Goal: Task Accomplishment & Management: Manage account settings

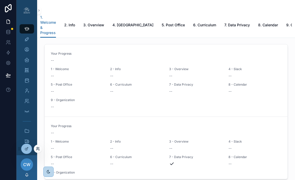
click at [37, 149] on icon at bounding box center [38, 149] width 4 height 4
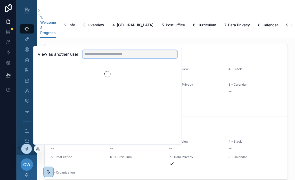
click at [123, 54] on input "text" at bounding box center [129, 54] width 95 height 8
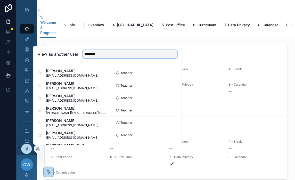
type input "********"
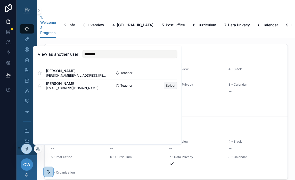
click at [172, 85] on button "Select" at bounding box center [170, 85] width 13 height 7
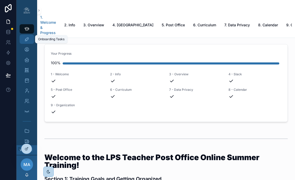
click at [28, 39] on icon "scrollable content" at bounding box center [26, 39] width 5 height 5
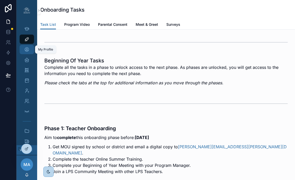
click at [26, 52] on div "My Profile" at bounding box center [27, 49] width 8 height 8
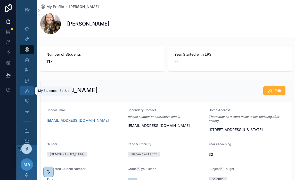
click at [27, 89] on icon "scrollable content" at bounding box center [26, 90] width 5 height 5
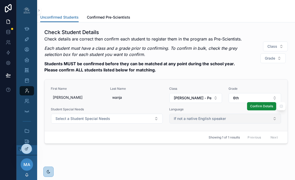
click at [197, 118] on span "If not a native English speaker" at bounding box center [200, 118] width 52 height 5
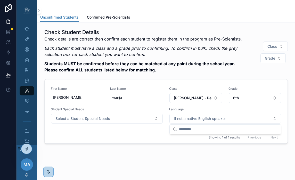
click at [167, 78] on div "Check Student Details Check details are correct then confirm each student to re…" at bounding box center [165, 86] width 243 height 115
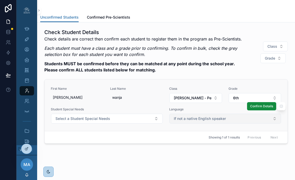
click at [215, 118] on span "If not a native English speaker" at bounding box center [200, 118] width 52 height 5
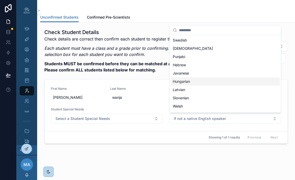
click at [153, 76] on div "Check details are correct then confirm each student to register them in the pro…" at bounding box center [145, 56] width 203 height 40
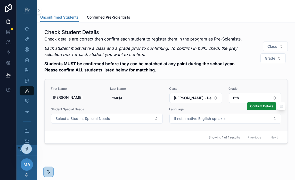
scroll to position [6, 0]
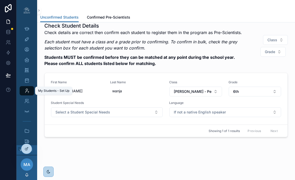
click at [27, 92] on icon "scrollable content" at bounding box center [26, 90] width 5 height 5
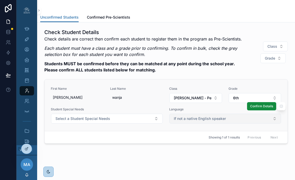
click at [198, 119] on span "If not a native English speaker" at bounding box center [200, 118] width 52 height 5
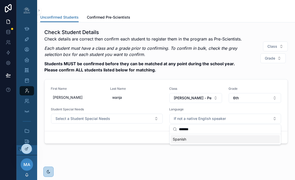
type input "*******"
click at [221, 74] on div "Check details are correct then confirm each student to register them in the pro…" at bounding box center [145, 56] width 203 height 40
click at [27, 71] on icon "scrollable content" at bounding box center [26, 70] width 5 height 5
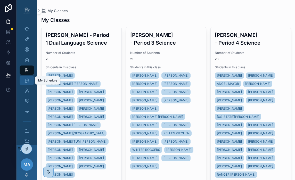
click at [25, 79] on icon "scrollable content" at bounding box center [26, 80] width 5 height 5
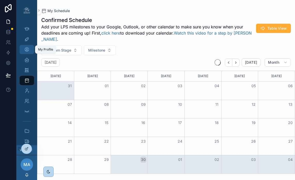
click at [28, 50] on icon "scrollable content" at bounding box center [26, 49] width 5 height 5
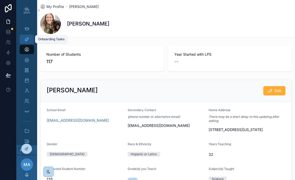
click at [28, 42] on div "Onboarding Tasks" at bounding box center [27, 39] width 8 height 8
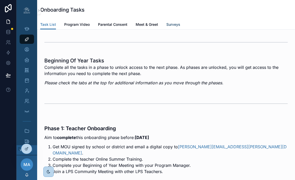
click at [170, 27] on link "Surveys" at bounding box center [173, 25] width 14 height 10
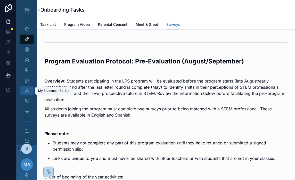
click at [29, 90] on icon "scrollable content" at bounding box center [26, 90] width 5 height 5
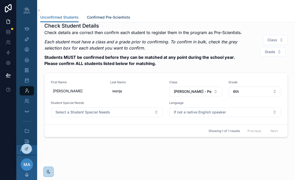
click at [117, 17] on span "Confirmed Pre-Scientists" at bounding box center [108, 17] width 43 height 5
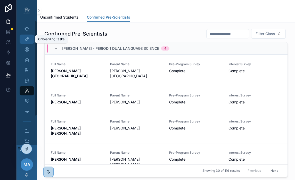
click at [29, 40] on icon "scrollable content" at bounding box center [26, 39] width 5 height 5
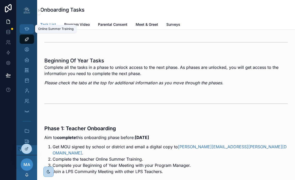
click at [29, 30] on icon "scrollable content" at bounding box center [26, 28] width 5 height 5
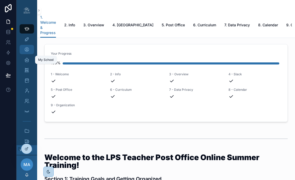
click at [28, 50] on icon "scrollable content" at bounding box center [26, 49] width 5 height 5
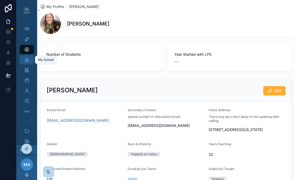
click at [29, 59] on icon "scrollable content" at bounding box center [26, 59] width 5 height 5
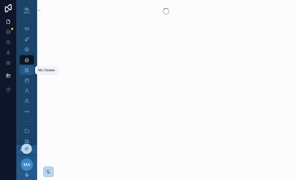
click at [29, 72] on icon "scrollable content" at bounding box center [26, 70] width 5 height 5
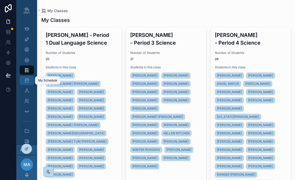
click at [29, 80] on icon "scrollable content" at bounding box center [26, 80] width 5 height 5
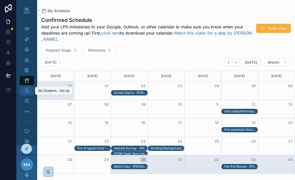
click at [29, 93] on icon "scrollable content" at bounding box center [26, 90] width 5 height 5
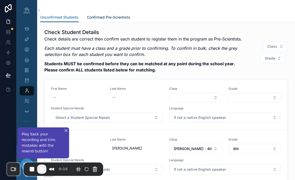
click at [100, 13] on link "Confirmed Pre-Scientists" at bounding box center [108, 18] width 43 height 10
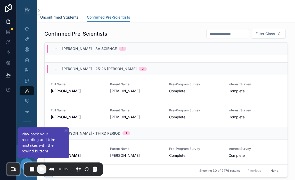
click at [60, 16] on span "Unconfirmed Students" at bounding box center [59, 17] width 38 height 5
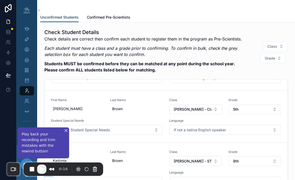
scroll to position [510, 0]
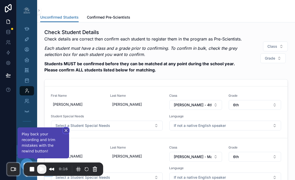
click at [66, 134] on button "Close" at bounding box center [66, 130] width 6 height 6
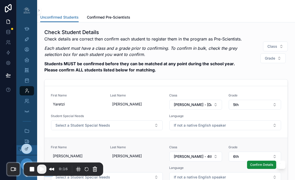
scroll to position [442, 0]
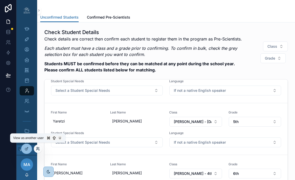
click at [39, 148] on icon at bounding box center [39, 147] width 1 height 1
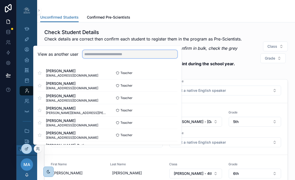
click at [95, 56] on input "text" at bounding box center [129, 54] width 95 height 8
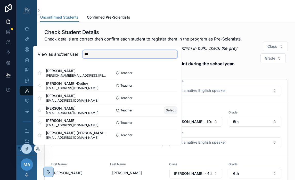
type input "***"
click at [174, 110] on button "Select" at bounding box center [170, 109] width 13 height 7
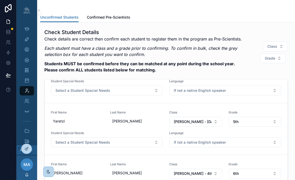
click at [186, 22] on div "Unconfirmed Students Unconfirmed Students Confirmed Pre-Scientists" at bounding box center [166, 11] width 258 height 22
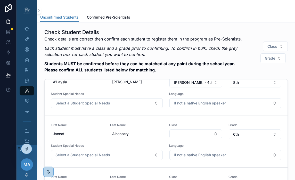
scroll to position [0, 0]
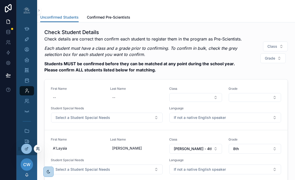
click at [38, 148] on icon at bounding box center [38, 149] width 4 height 4
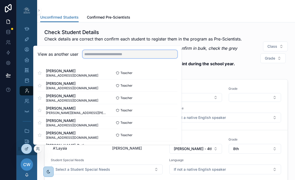
click at [97, 57] on input "text" at bounding box center [129, 54] width 95 height 8
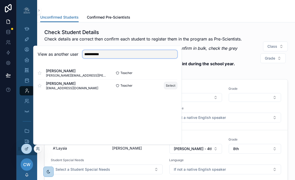
type input "**********"
click at [168, 84] on button "Select" at bounding box center [170, 85] width 13 height 7
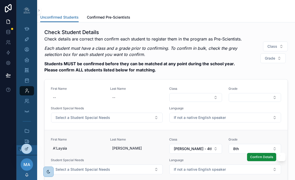
scroll to position [202, 0]
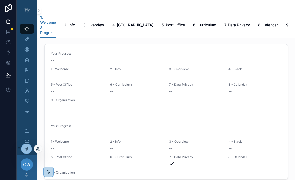
click at [38, 150] on icon at bounding box center [38, 149] width 4 height 4
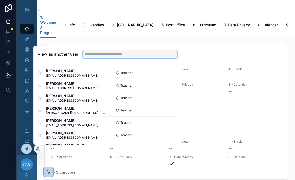
click at [87, 54] on input "text" at bounding box center [129, 54] width 95 height 8
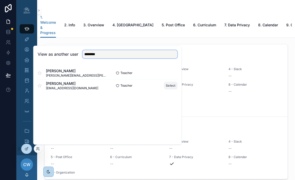
type input "********"
click at [173, 87] on button "Select" at bounding box center [170, 85] width 13 height 7
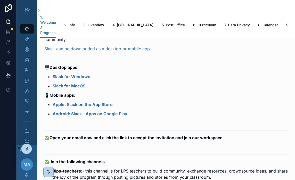
scroll to position [487, 0]
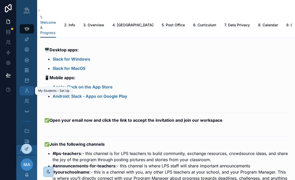
click at [29, 93] on icon "scrollable content" at bounding box center [26, 90] width 5 height 5
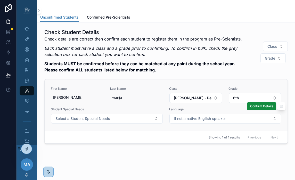
scroll to position [6, 0]
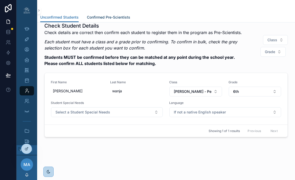
click at [114, 17] on span "Confirmed Pre-Scientists" at bounding box center [108, 17] width 43 height 5
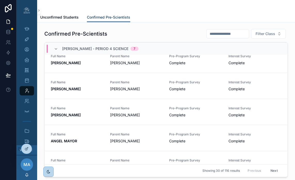
scroll to position [732, 0]
